Goal: Task Accomplishment & Management: Manage account settings

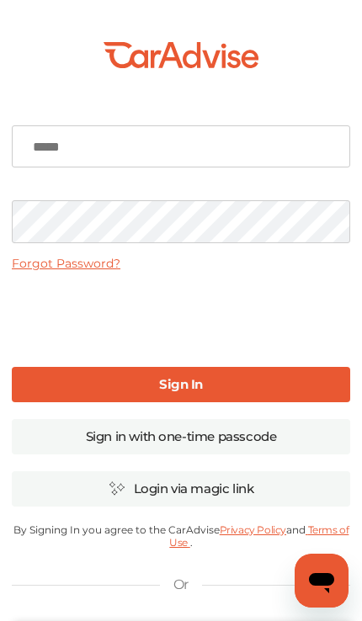
click at [263, 150] on input at bounding box center [181, 146] width 338 height 42
type input "**********"
click at [288, 389] on link "Sign In" at bounding box center [181, 384] width 338 height 35
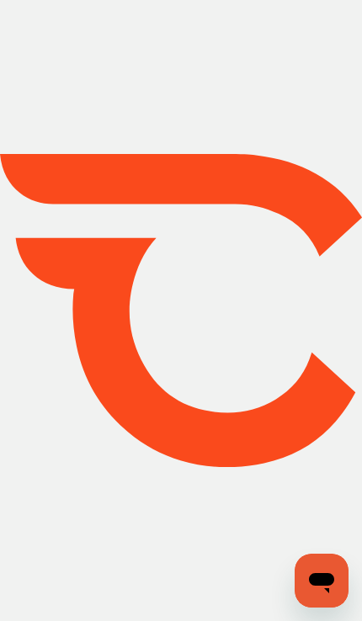
type input "*****"
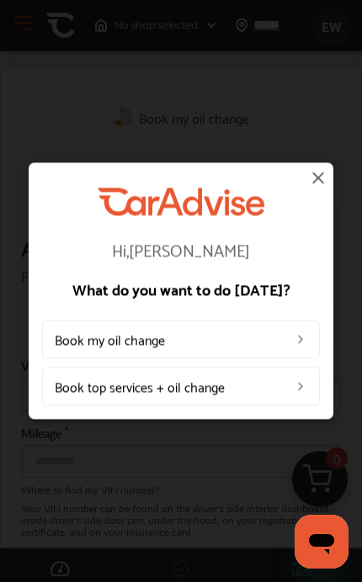
click at [294, 334] on img at bounding box center [300, 339] width 13 height 13
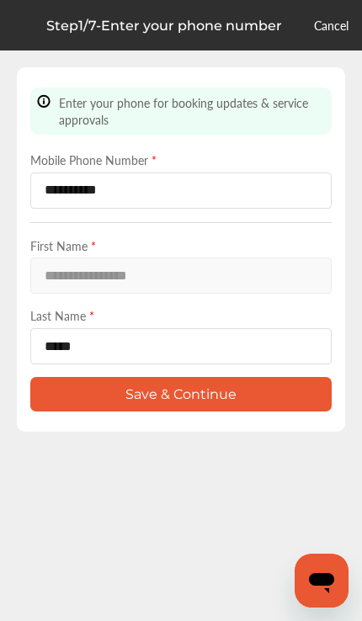
click at [281, 406] on button "Save & Continue" at bounding box center [180, 394] width 301 height 34
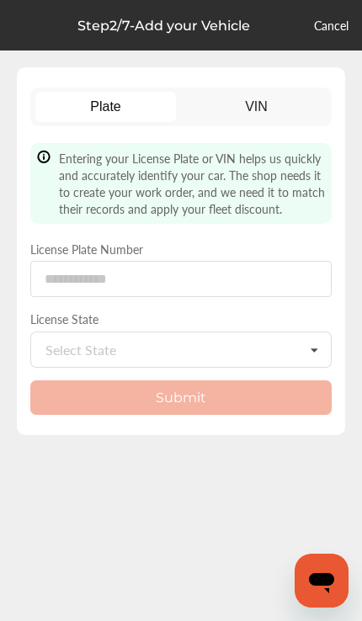
click at [297, 82] on div "Plate VIN Entering your License Plate or VIN helps us quickly and accurately id…" at bounding box center [181, 251] width 328 height 368
click at [283, 111] on link "VIN" at bounding box center [256, 107] width 141 height 30
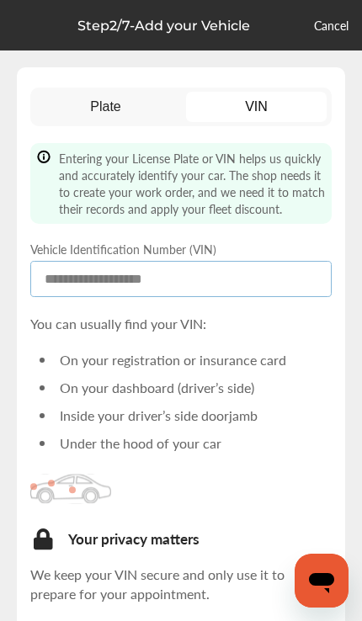
click at [214, 289] on input at bounding box center [180, 279] width 301 height 36
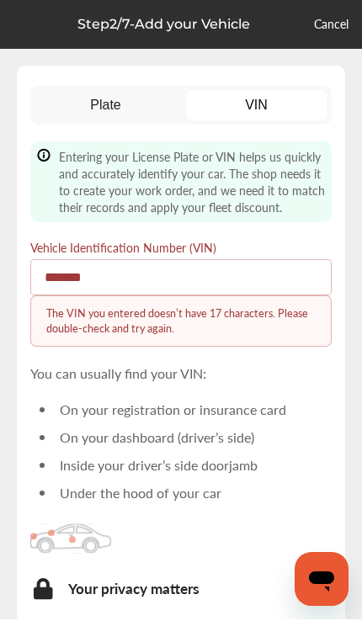
type input "*******"
click at [294, 103] on link "VIN" at bounding box center [256, 107] width 141 height 30
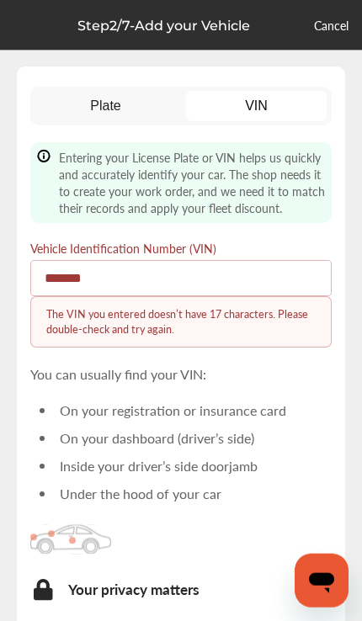
click at [114, 132] on div "Plate VIN Entering your License Plate or VIN helps us quickly and accurately id…" at bounding box center [180, 401] width 301 height 628
click at [130, 95] on link "Plate" at bounding box center [105, 106] width 141 height 30
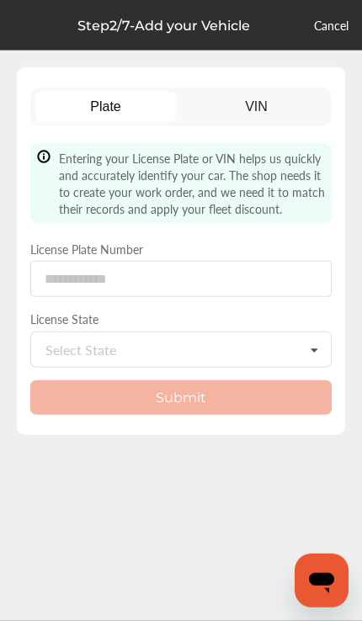
scroll to position [2, 0]
click at [202, 273] on input at bounding box center [180, 279] width 301 height 36
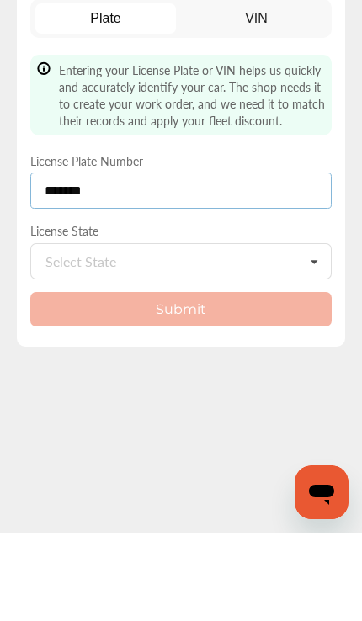
type input "*******"
click at [216, 331] on div "Select State [US_STATE] [US_STATE] [US_STATE] [US_STATE] [US_STATE] [US_STATE] …" at bounding box center [180, 349] width 301 height 36
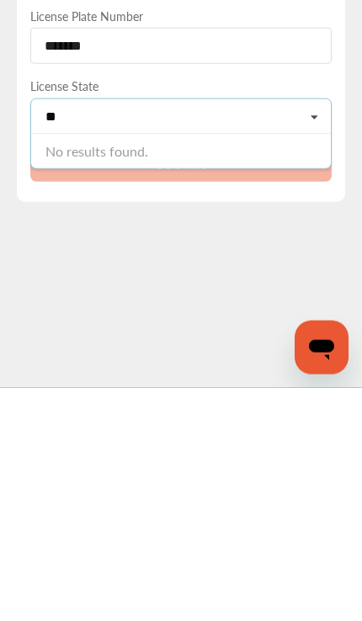
scroll to position [38, 0]
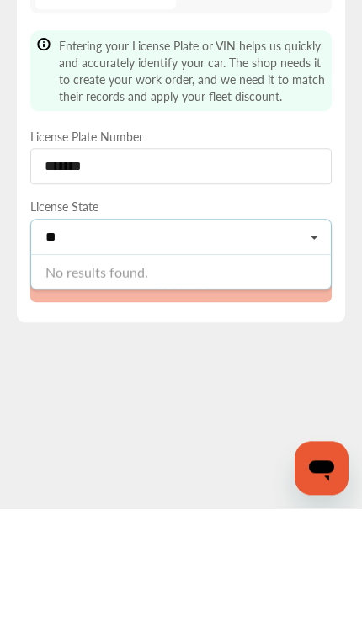
type input "**"
click at [292, 261] on input "*******" at bounding box center [180, 279] width 301 height 36
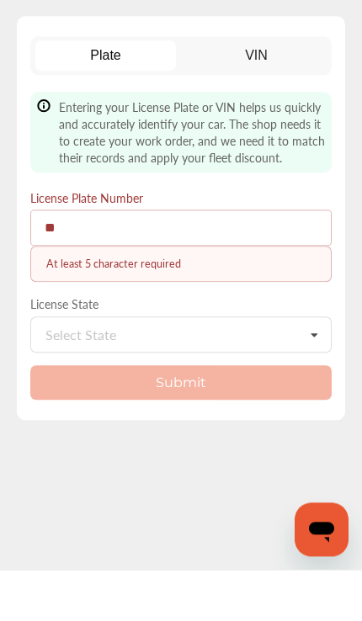
type input "*"
click at [305, 368] on icon at bounding box center [313, 386] width 29 height 36
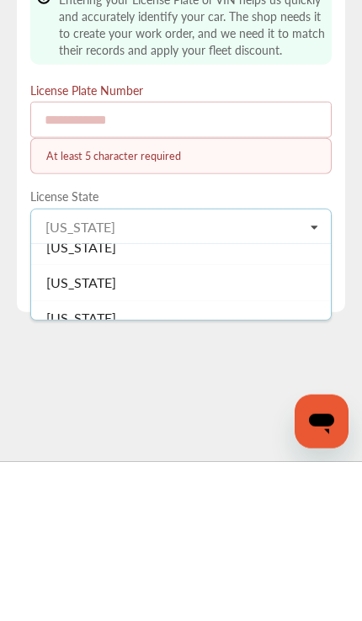
scroll to position [1503, 0]
click at [264, 388] on div "[US_STATE]" at bounding box center [180, 405] width 299 height 35
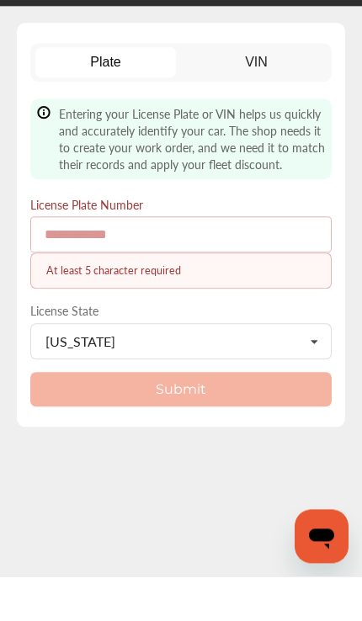
click at [246, 261] on input at bounding box center [180, 279] width 301 height 36
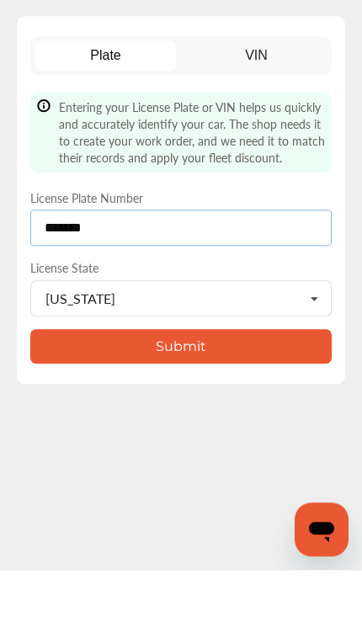
type input "*******"
click at [242, 380] on button "Submit" at bounding box center [180, 397] width 301 height 34
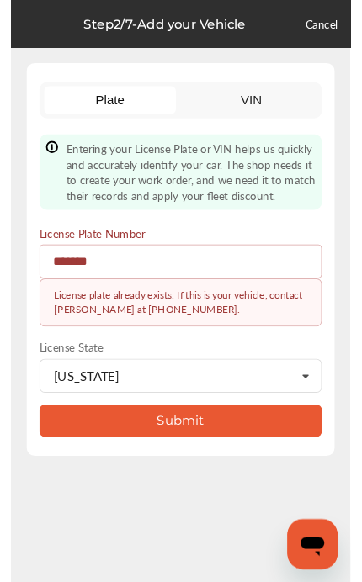
scroll to position [0, 0]
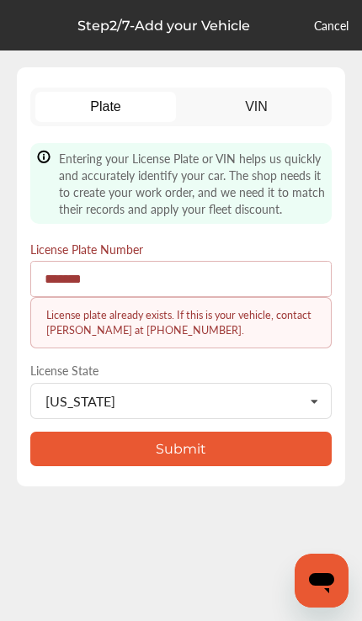
click at [340, 29] on link "Cancel" at bounding box center [331, 25] width 34 height 17
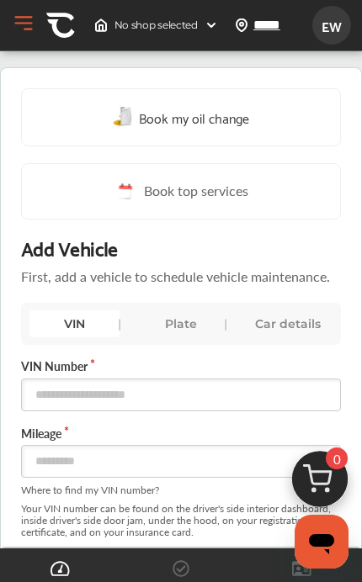
click at [48, 13] on img at bounding box center [60, 25] width 29 height 29
click at [24, 30] on button "Open Menu" at bounding box center [23, 23] width 25 height 25
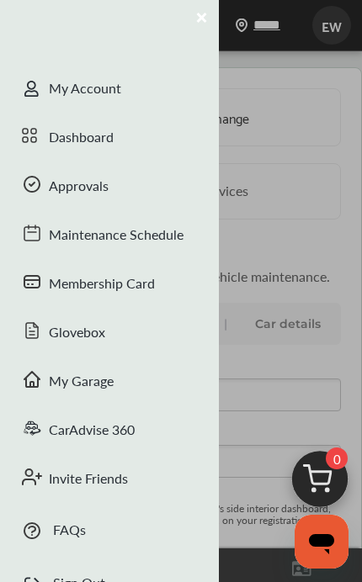
click at [177, 229] on div "Maintenance Schedule" at bounding box center [109, 236] width 219 height 49
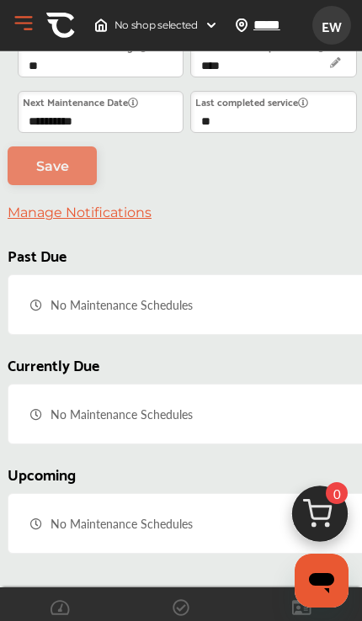
scroll to position [172, 0]
click at [51, 34] on img at bounding box center [60, 25] width 29 height 29
click at [21, 30] on button "Open Menu" at bounding box center [23, 23] width 25 height 25
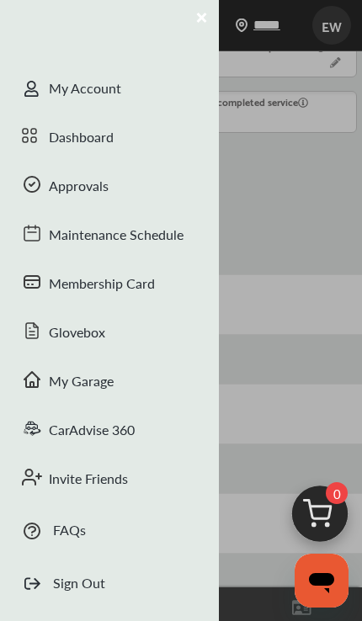
click at [95, 89] on div "My Account" at bounding box center [109, 90] width 219 height 49
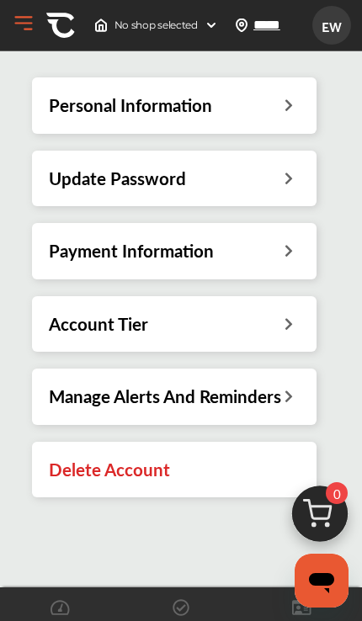
scroll to position [113, 0]
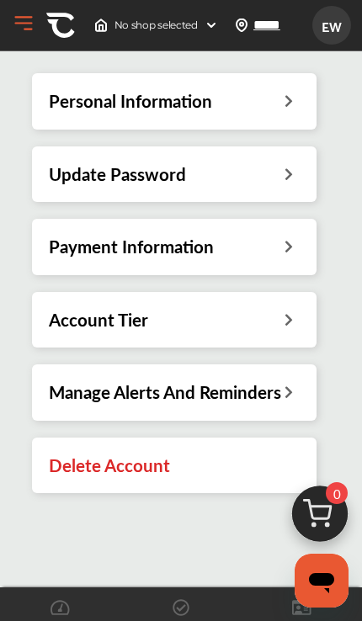
click at [289, 104] on icon at bounding box center [289, 99] width 16 height 18
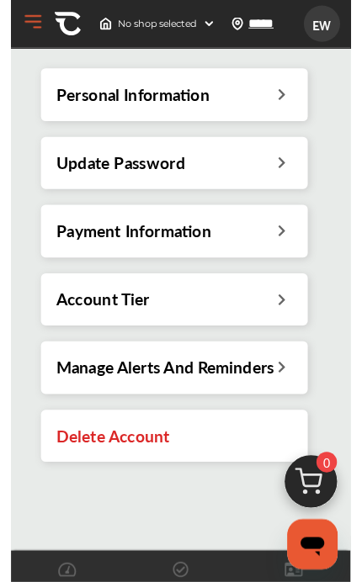
scroll to position [24, 0]
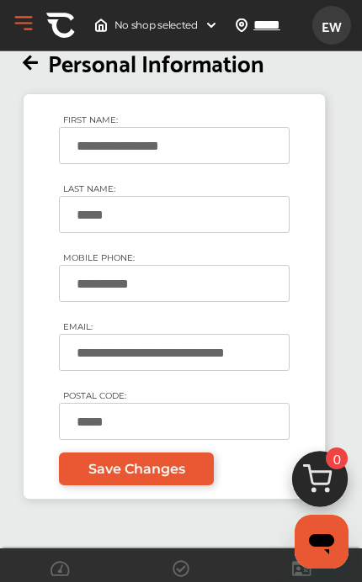
click at [23, 69] on icon at bounding box center [30, 64] width 15 height 18
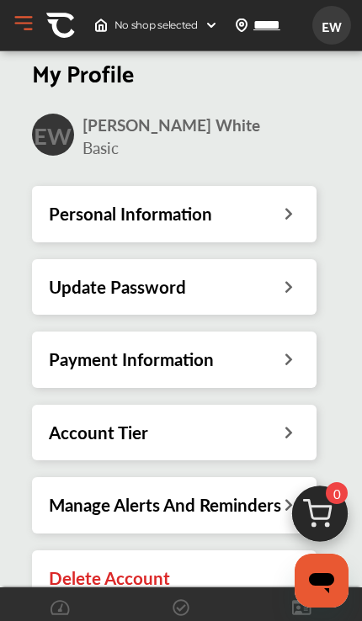
click at [182, 19] on span "No shop selected" at bounding box center [155, 25] width 83 height 13
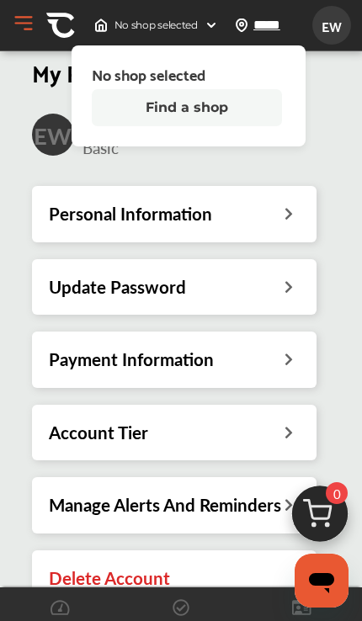
click at [331, 19] on span "EW" at bounding box center [331, 25] width 30 height 31
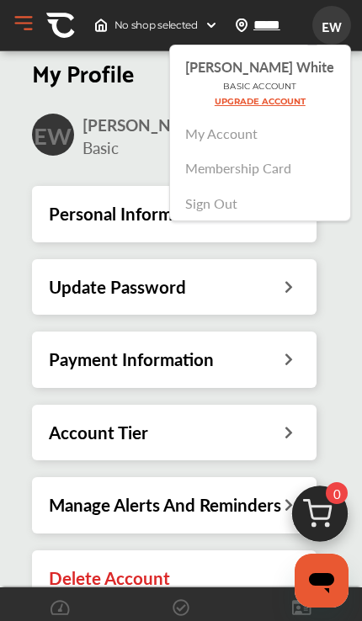
click at [15, 29] on button "Open Menu" at bounding box center [23, 23] width 25 height 25
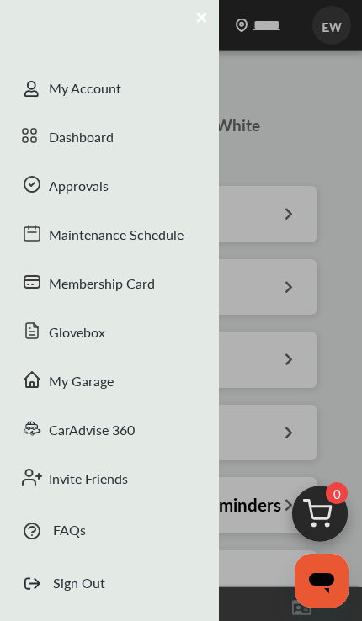
click at [64, 374] on div "My Garage" at bounding box center [109, 382] width 219 height 49
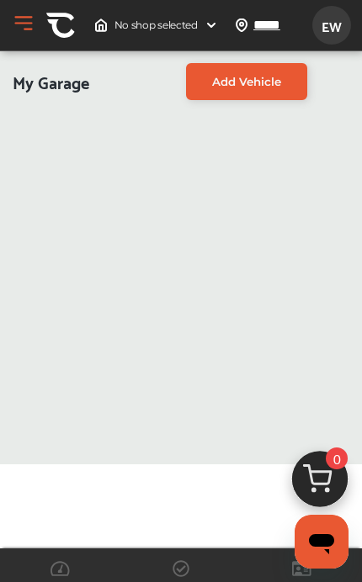
click at [30, 27] on button "Open Menu" at bounding box center [23, 23] width 25 height 25
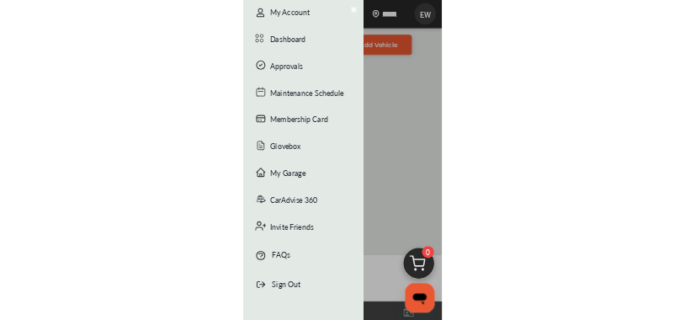
scroll to position [66, 0]
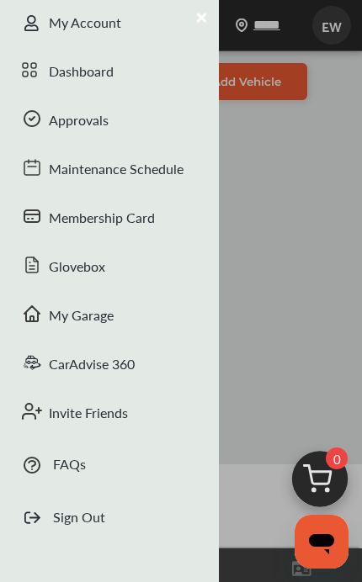
click at [65, 524] on link "Sign Out" at bounding box center [79, 508] width 52 height 37
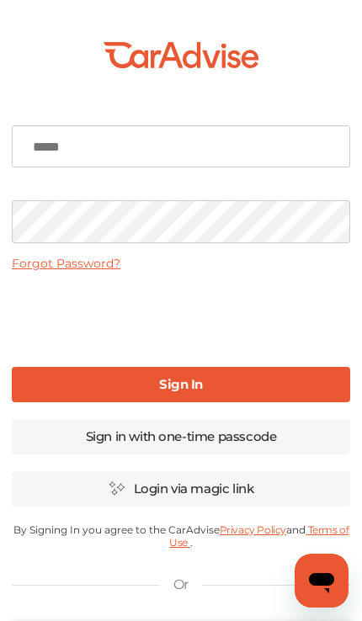
click at [76, 144] on input at bounding box center [181, 146] width 338 height 42
